Goal: Task Accomplishment & Management: Use online tool/utility

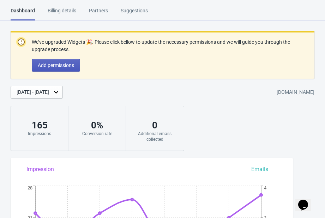
click at [68, 67] on span "Add permissions" at bounding box center [56, 65] width 36 height 6
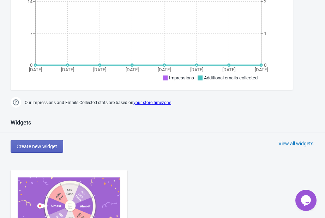
scroll to position [352, 0]
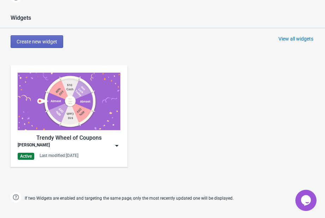
click at [115, 145] on img at bounding box center [116, 145] width 7 height 7
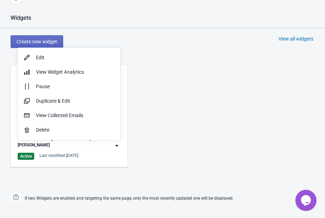
click at [185, 118] on div "Trendy Wheel of Coupons [PERSON_NAME] Active Last modified: [DATE]" at bounding box center [162, 121] width 325 height 127
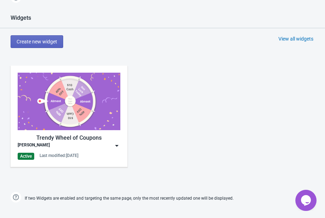
click at [283, 38] on div "View all widgets" at bounding box center [295, 38] width 35 height 7
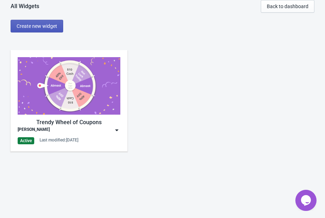
click at [42, 29] on button "Create new widget" at bounding box center [37, 26] width 53 height 13
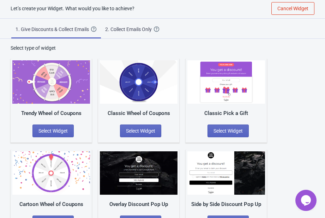
scroll to position [8, 0]
click at [241, 81] on img at bounding box center [226, 81] width 78 height 43
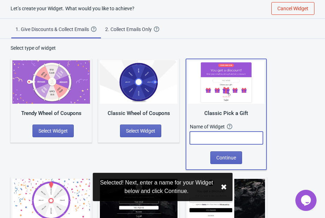
click at [232, 140] on input "text" at bounding box center [226, 137] width 73 height 13
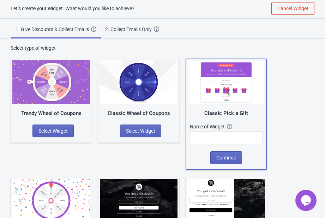
click at [235, 17] on div "Let’s create your Widget. What would you like to achieve? Cancel Widget" at bounding box center [162, 9] width 325 height 20
click at [303, 10] on span "Cancel Widget" at bounding box center [292, 9] width 31 height 6
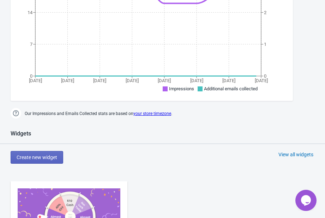
scroll to position [361, 0]
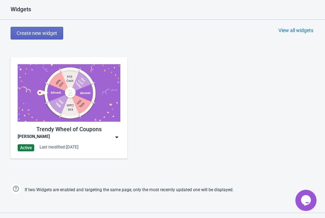
click at [119, 136] on img at bounding box center [116, 137] width 7 height 7
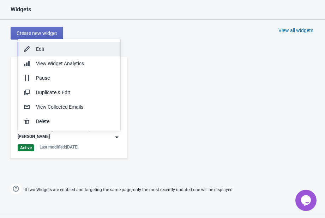
click at [67, 53] on button "Edit" at bounding box center [69, 49] width 103 height 14
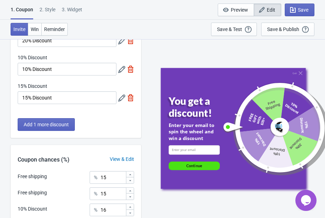
scroll to position [176, 0]
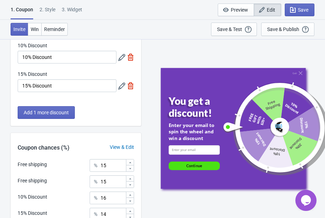
click at [45, 11] on div "2 . Style" at bounding box center [47, 12] width 16 height 12
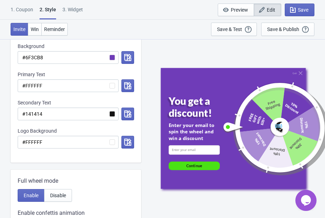
scroll to position [0, 0]
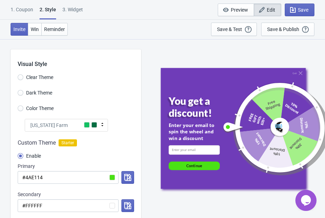
click at [71, 122] on div "Alabama Farm" at bounding box center [66, 125] width 83 height 13
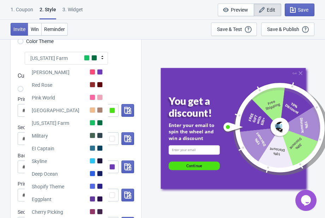
scroll to position [70, 0]
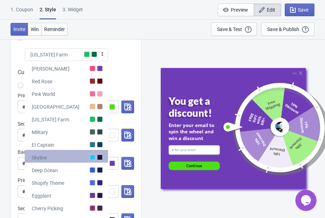
click at [82, 155] on div "Skyline" at bounding box center [66, 156] width 83 height 13
radio input "true"
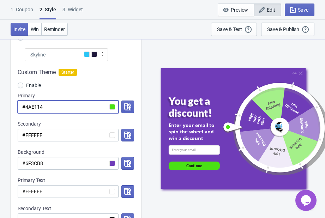
click at [112, 106] on input "#4AE114" at bounding box center [68, 106] width 101 height 13
click at [132, 106] on button "button" at bounding box center [127, 106] width 13 height 13
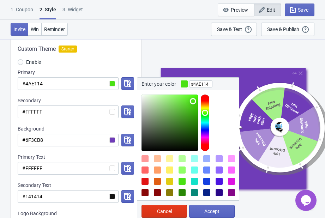
scroll to position [106, 0]
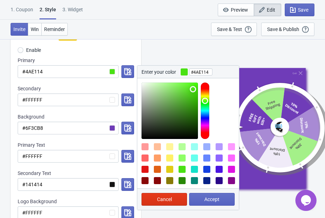
click at [196, 168] on div at bounding box center [194, 169] width 7 height 7
type input "#14E1C9"
click at [195, 168] on div at bounding box center [194, 169] width 7 height 7
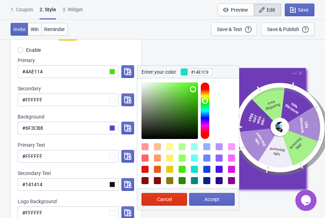
click at [195, 168] on div at bounding box center [194, 169] width 7 height 7
click at [207, 200] on span "Accept" at bounding box center [211, 199] width 15 height 6
radio input "true"
type input "#14E1C9"
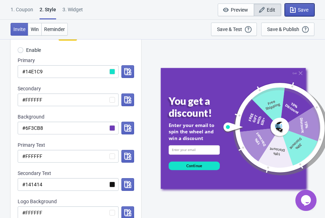
click at [304, 11] on span "Save" at bounding box center [302, 10] width 11 height 6
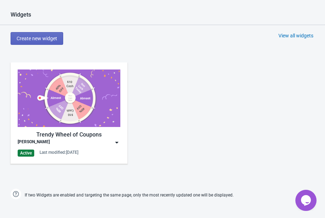
scroll to position [426, 0]
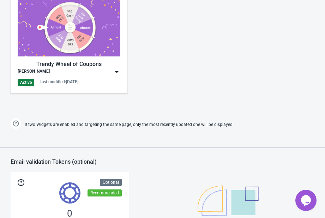
click at [118, 72] on img at bounding box center [116, 71] width 7 height 7
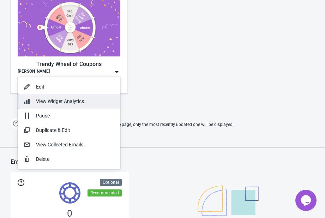
click at [93, 95] on button "View Widget Analytics" at bounding box center [69, 101] width 103 height 14
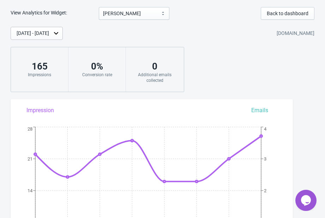
click at [154, 69] on div "0" at bounding box center [154, 66] width 43 height 11
click at [278, 11] on span "Back to dashboard" at bounding box center [287, 14] width 42 height 6
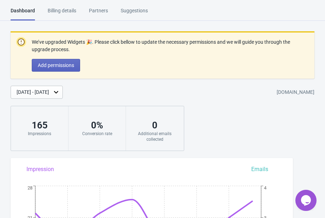
click at [73, 13] on div "Billing details" at bounding box center [62, 13] width 29 height 12
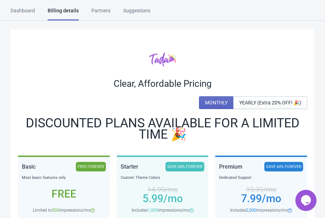
click at [106, 10] on div "Partners" at bounding box center [100, 13] width 19 height 12
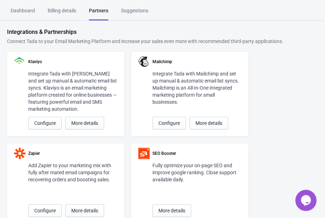
click at [133, 10] on div "Suggestions" at bounding box center [134, 13] width 27 height 12
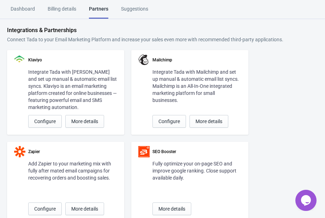
scroll to position [176, 0]
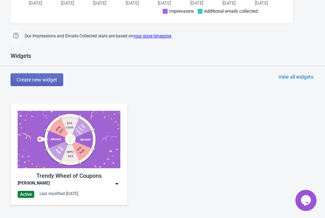
scroll to position [352, 0]
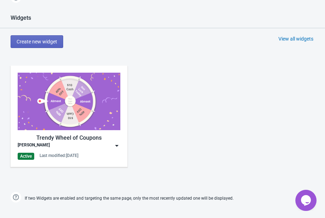
click at [116, 144] on img at bounding box center [116, 145] width 7 height 7
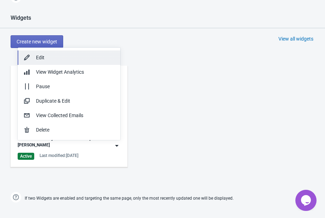
click at [94, 60] on div "Edit" at bounding box center [75, 57] width 79 height 7
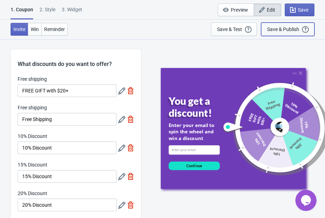
click at [280, 30] on div "Save & Publish" at bounding box center [283, 29] width 32 height 6
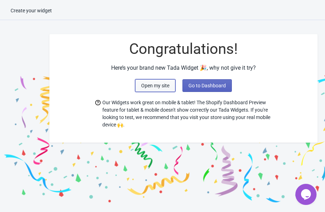
click at [169, 88] on button "Open my site" at bounding box center [155, 85] width 40 height 13
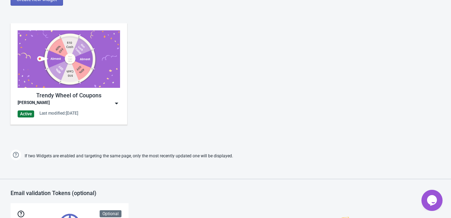
scroll to position [388, 0]
click at [117, 105] on img at bounding box center [116, 102] width 7 height 7
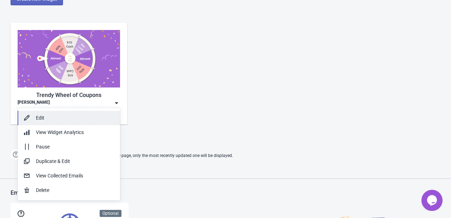
click at [68, 117] on div "Edit" at bounding box center [75, 117] width 79 height 7
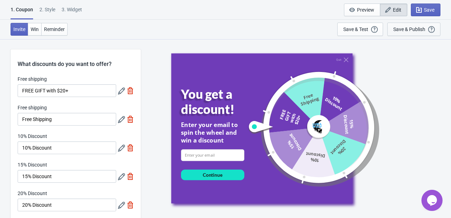
click at [413, 26] on div "Save & Publish" at bounding box center [410, 29] width 32 height 6
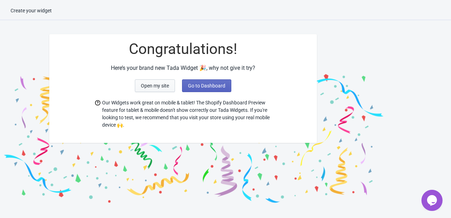
click at [166, 85] on span "Open my site" at bounding box center [155, 86] width 28 height 6
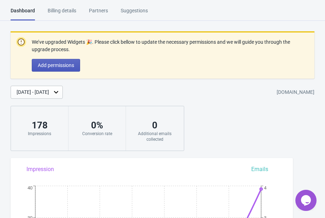
click at [56, 68] on button "Add permissions" at bounding box center [56, 65] width 48 height 13
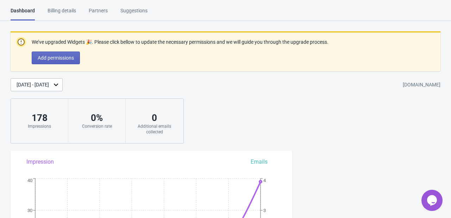
click at [60, 12] on div "Billing details" at bounding box center [62, 13] width 29 height 12
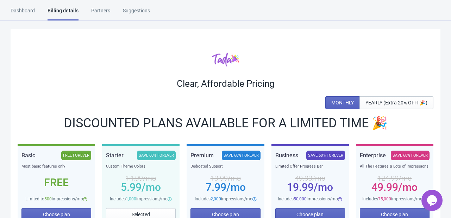
click at [64, 185] on div "Free" at bounding box center [56, 183] width 70 height 6
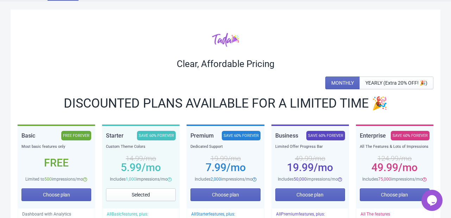
scroll to position [35, 0]
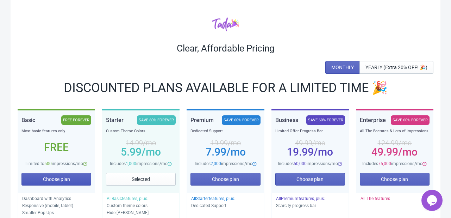
click at [63, 177] on span "Choose plan" at bounding box center [56, 179] width 27 height 6
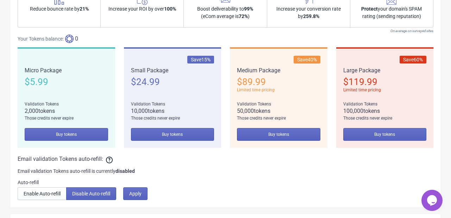
scroll to position [485, 0]
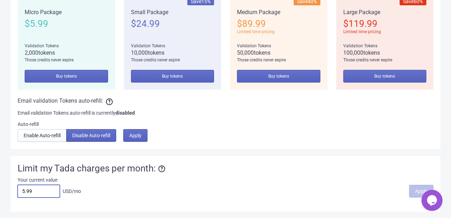
click at [46, 190] on input "5.99" at bounding box center [39, 191] width 42 height 13
type input "0.00"
click at [421, 192] on span "Apply" at bounding box center [421, 191] width 12 height 6
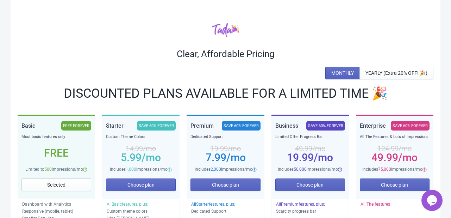
scroll to position [0, 0]
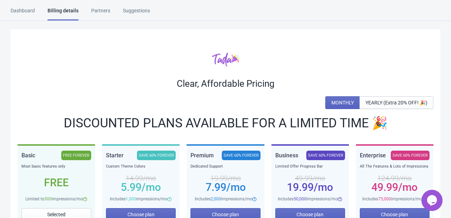
click at [21, 10] on div "Dashboard" at bounding box center [23, 13] width 24 height 12
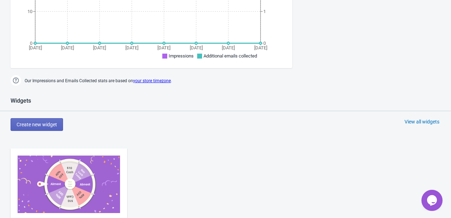
scroll to position [352, 0]
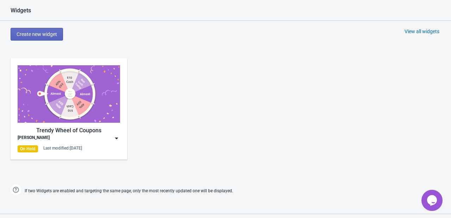
click at [114, 140] on img at bounding box center [116, 138] width 7 height 7
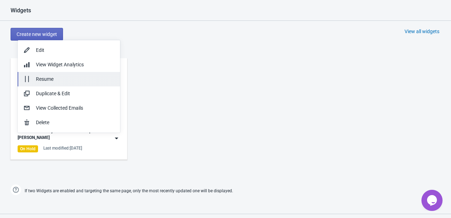
click at [47, 74] on button "Resume" at bounding box center [69, 79] width 103 height 14
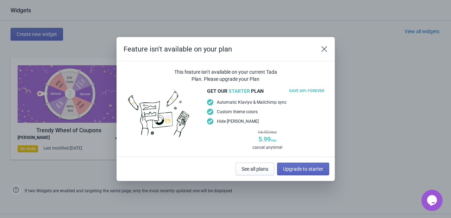
scroll to position [0, 0]
click at [324, 50] on icon "Close" at bounding box center [324, 49] width 6 height 6
